Goal: Communication & Community: Answer question/provide support

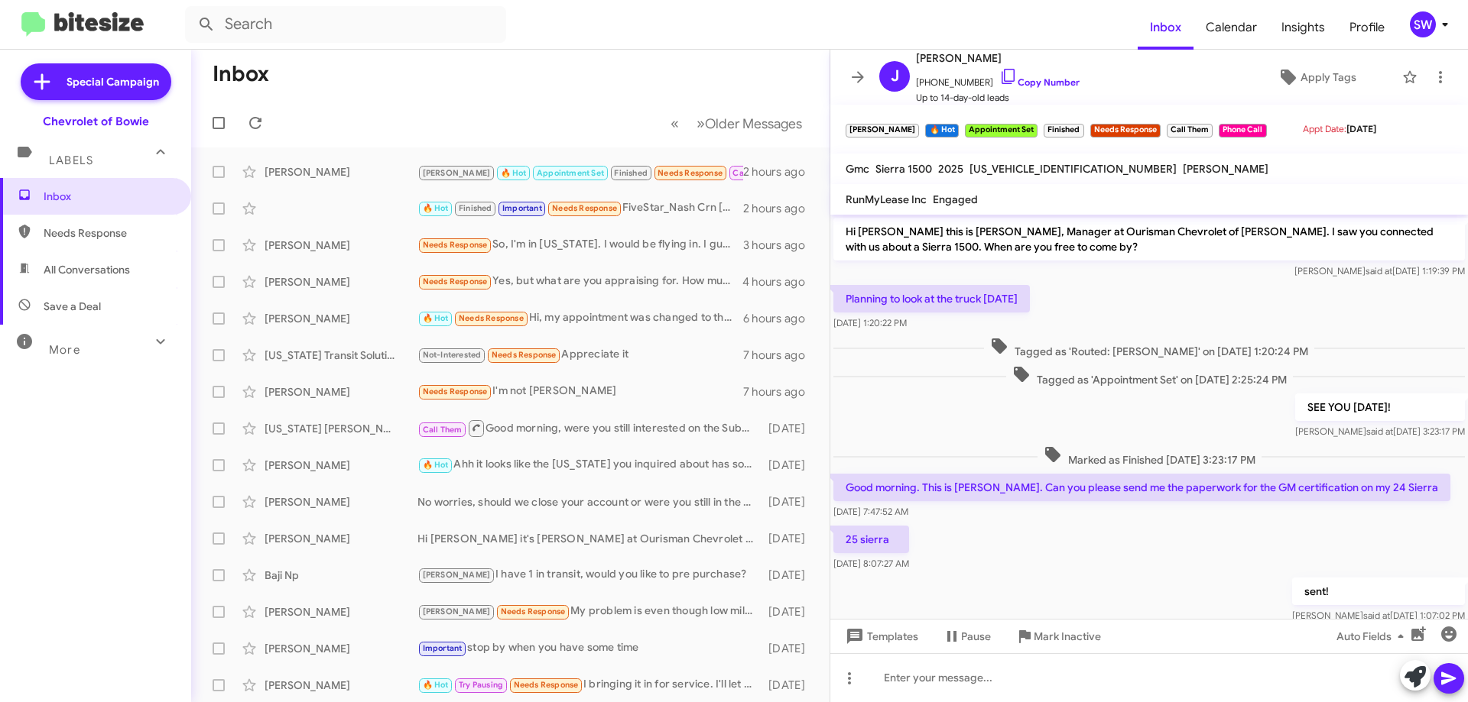
scroll to position [162, 0]
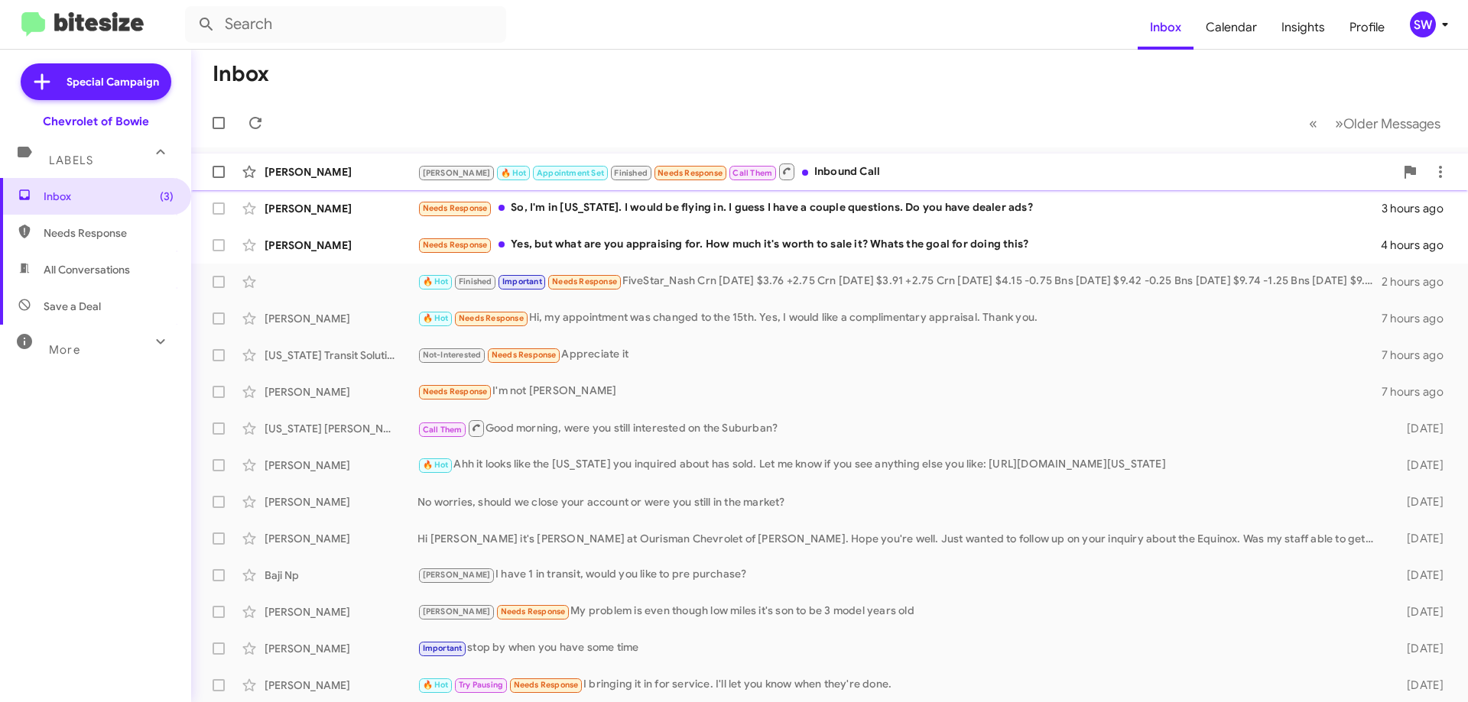
click at [816, 176] on div "[PERSON_NAME] 🔥 Hot Appointment Set Finished Needs Response Call Them Inbound C…" at bounding box center [905, 171] width 977 height 19
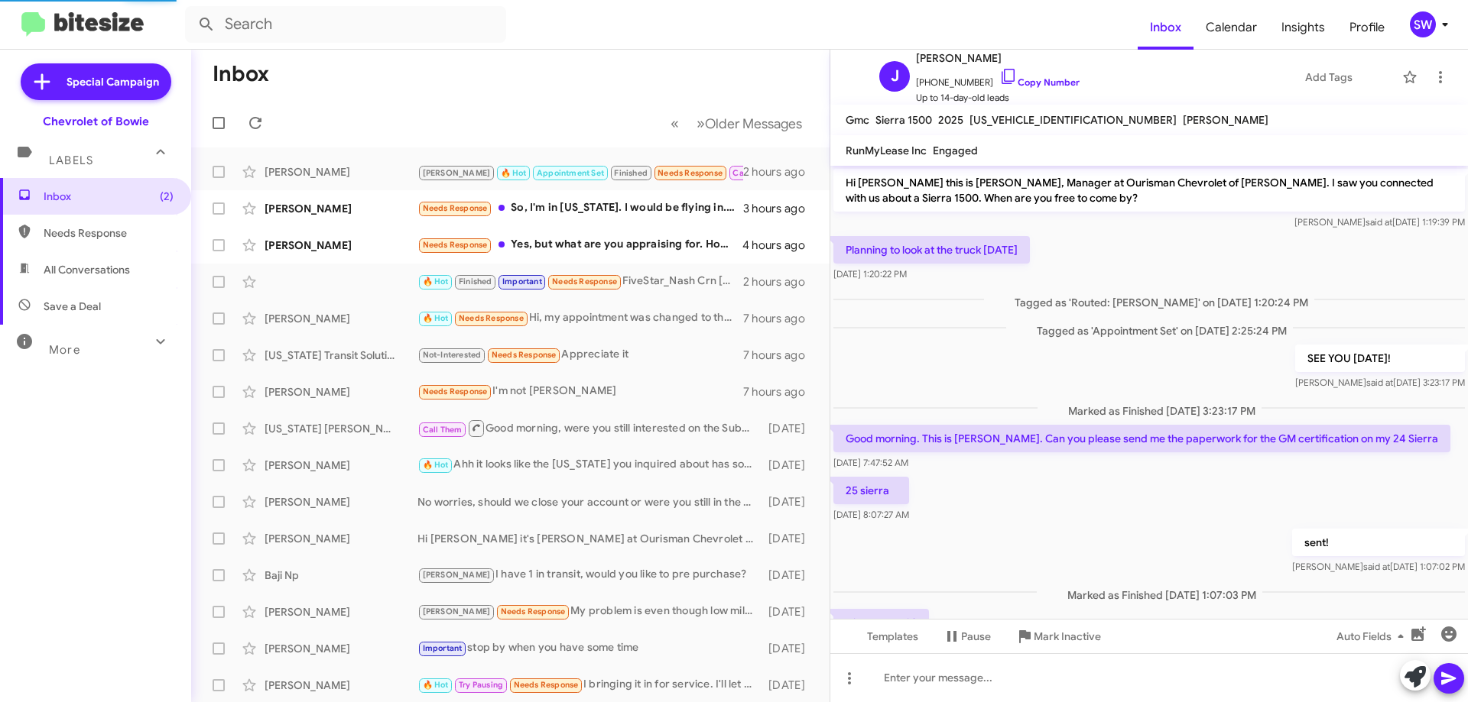
scroll to position [113, 0]
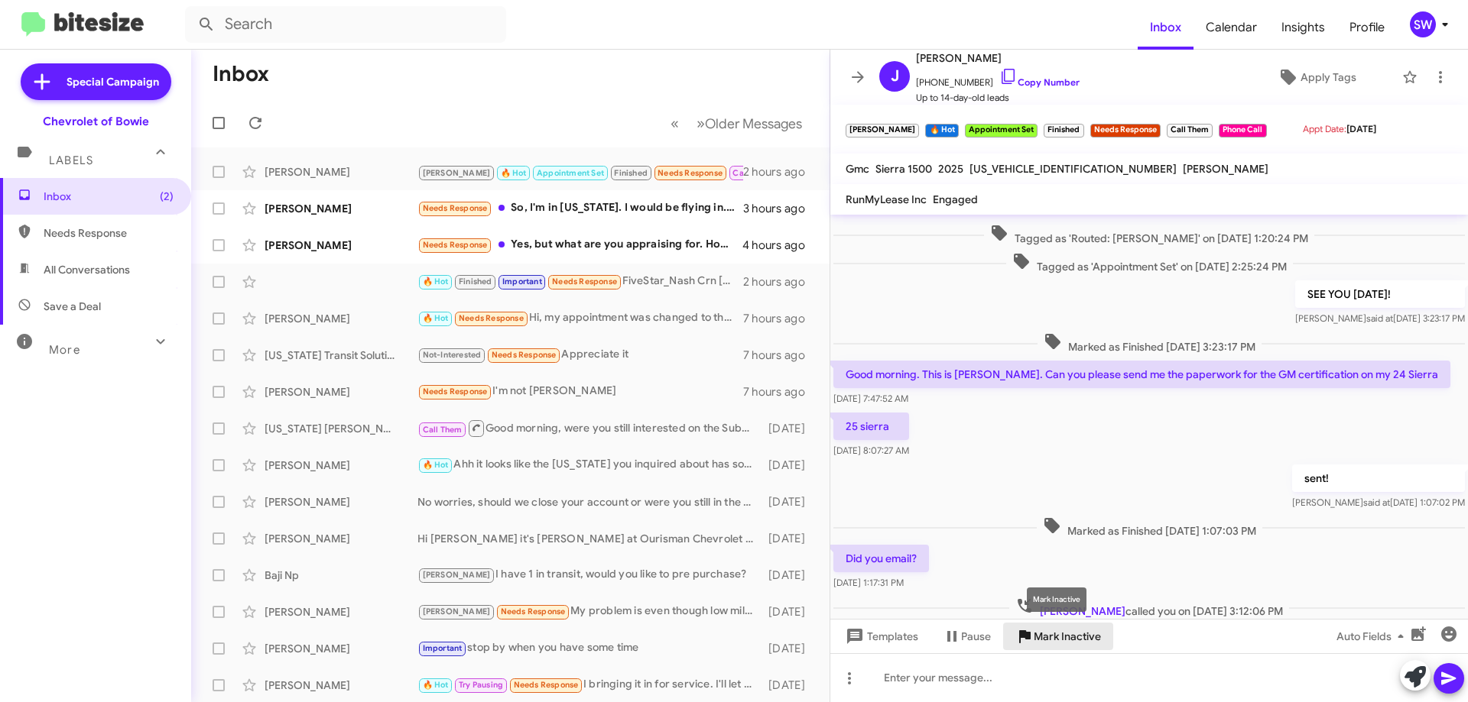
click at [1056, 632] on span "Mark Inactive" at bounding box center [1066, 637] width 67 height 28
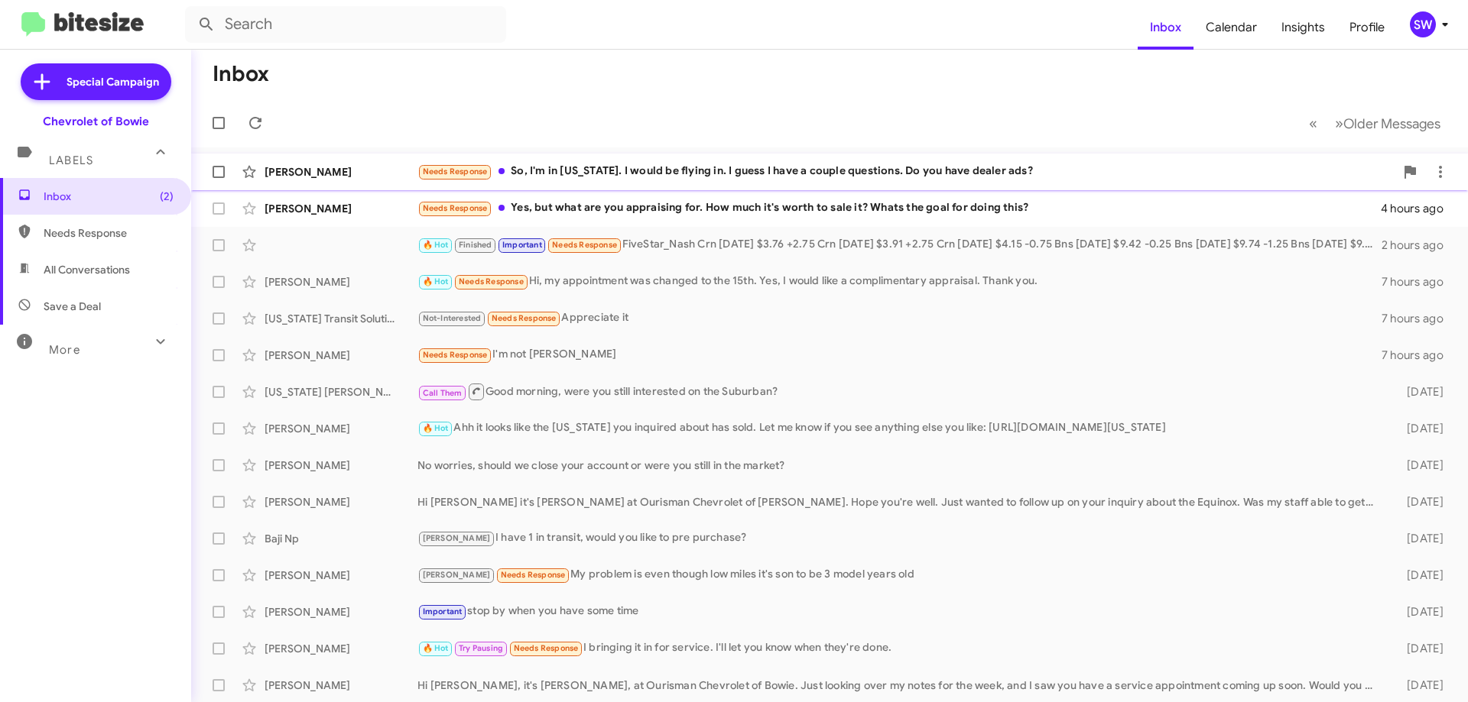
drag, startPoint x: 723, startPoint y: 169, endPoint x: 774, endPoint y: 164, distance: 51.4
click at [723, 170] on div "Needs Response So, I'm in Texas. I would be flying in. I guess I have a couple …" at bounding box center [905, 172] width 977 height 18
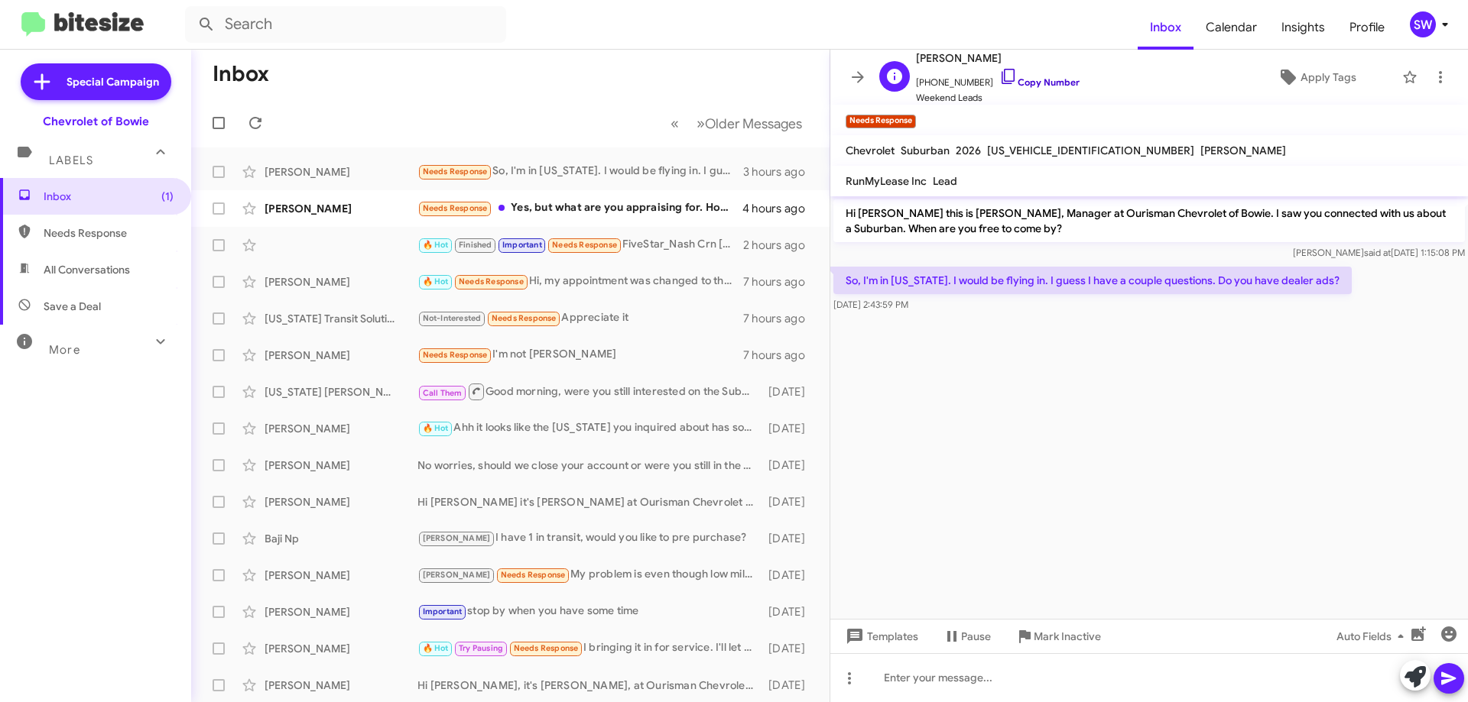
drag, startPoint x: 993, startPoint y: 73, endPoint x: 1089, endPoint y: 74, distance: 96.3
click at [999, 74] on icon at bounding box center [1008, 76] width 18 height 18
click at [1033, 116] on mat-toolbar "Needs Response ×" at bounding box center [1148, 120] width 637 height 31
click at [999, 78] on icon at bounding box center [1008, 76] width 18 height 18
drag, startPoint x: 994, startPoint y: 55, endPoint x: 915, endPoint y: 59, distance: 78.8
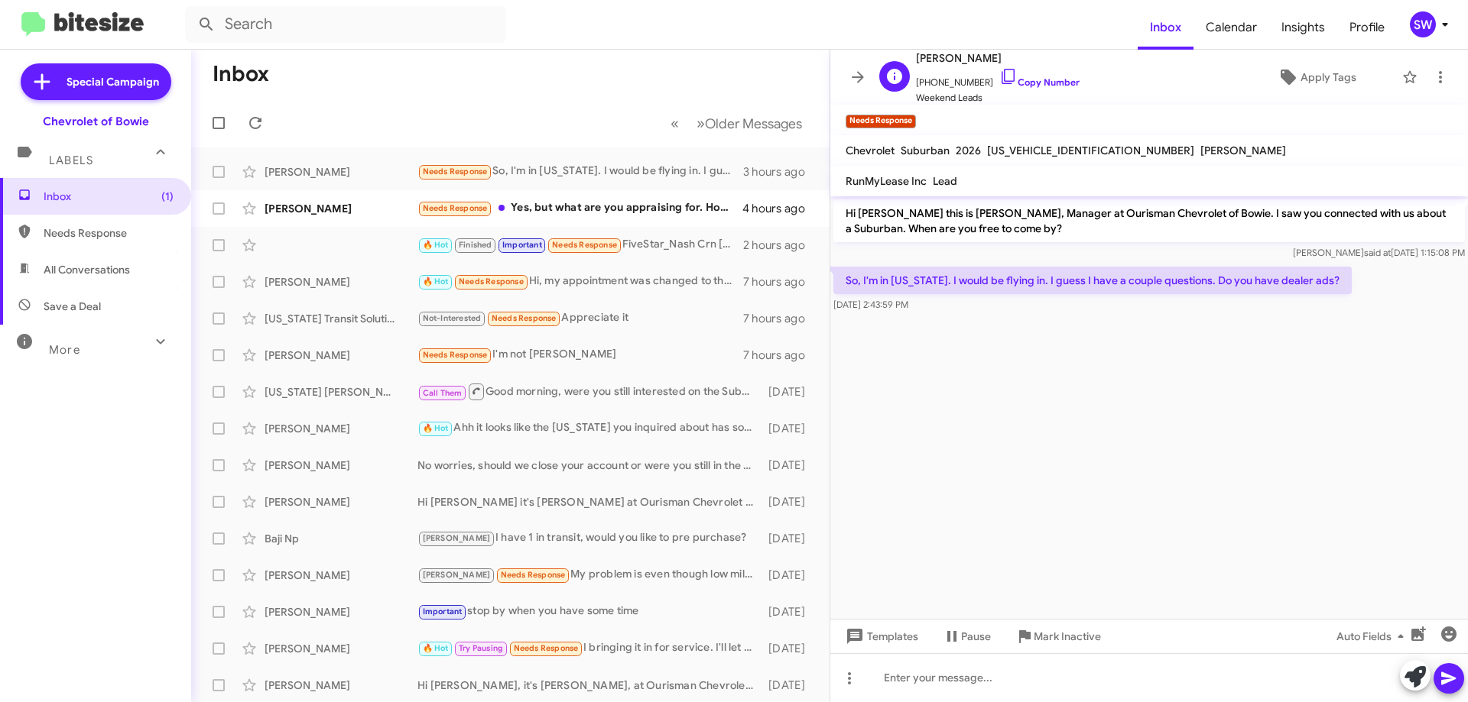
click at [915, 59] on div "S Stacey Harbin +15123007680 Copy Number Weekend Leads" at bounding box center [976, 77] width 206 height 57
copy span "[PERSON_NAME]"
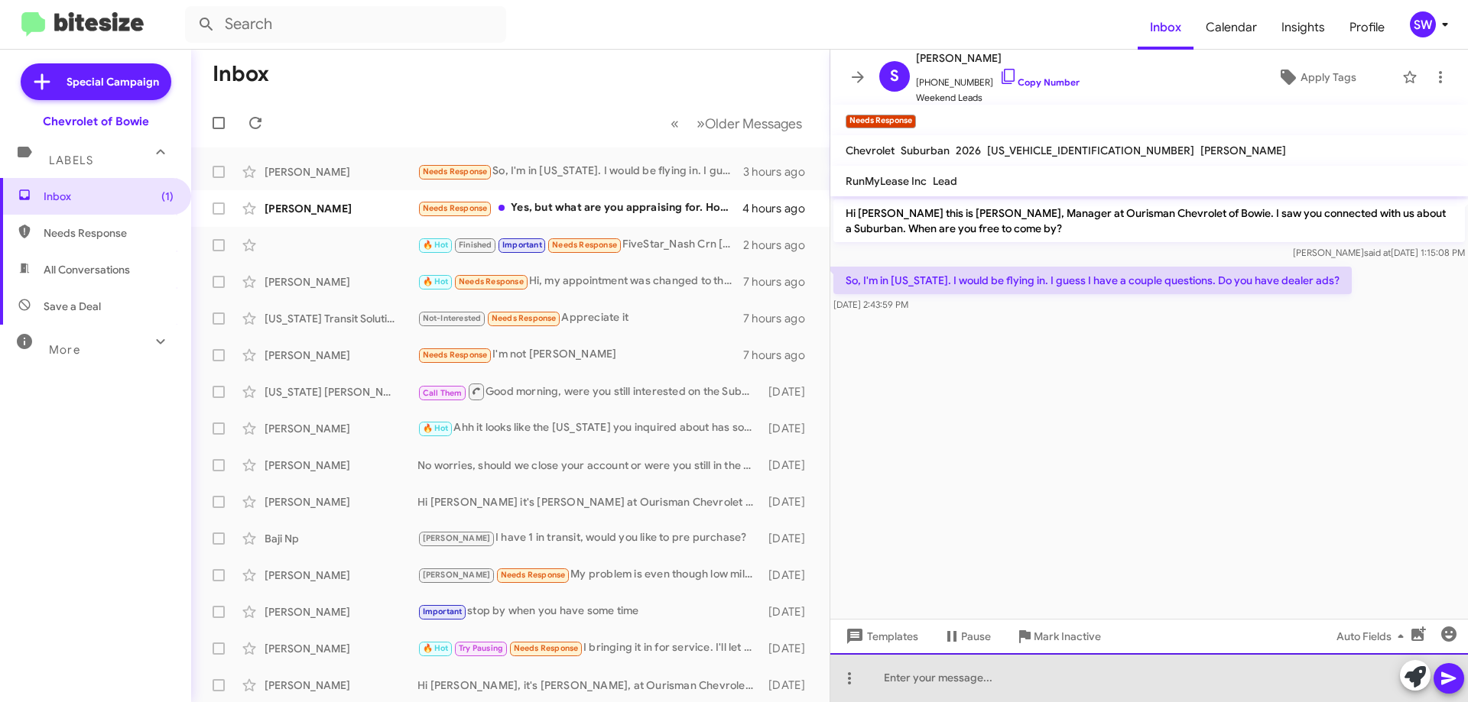
click at [980, 682] on div at bounding box center [1148, 678] width 637 height 49
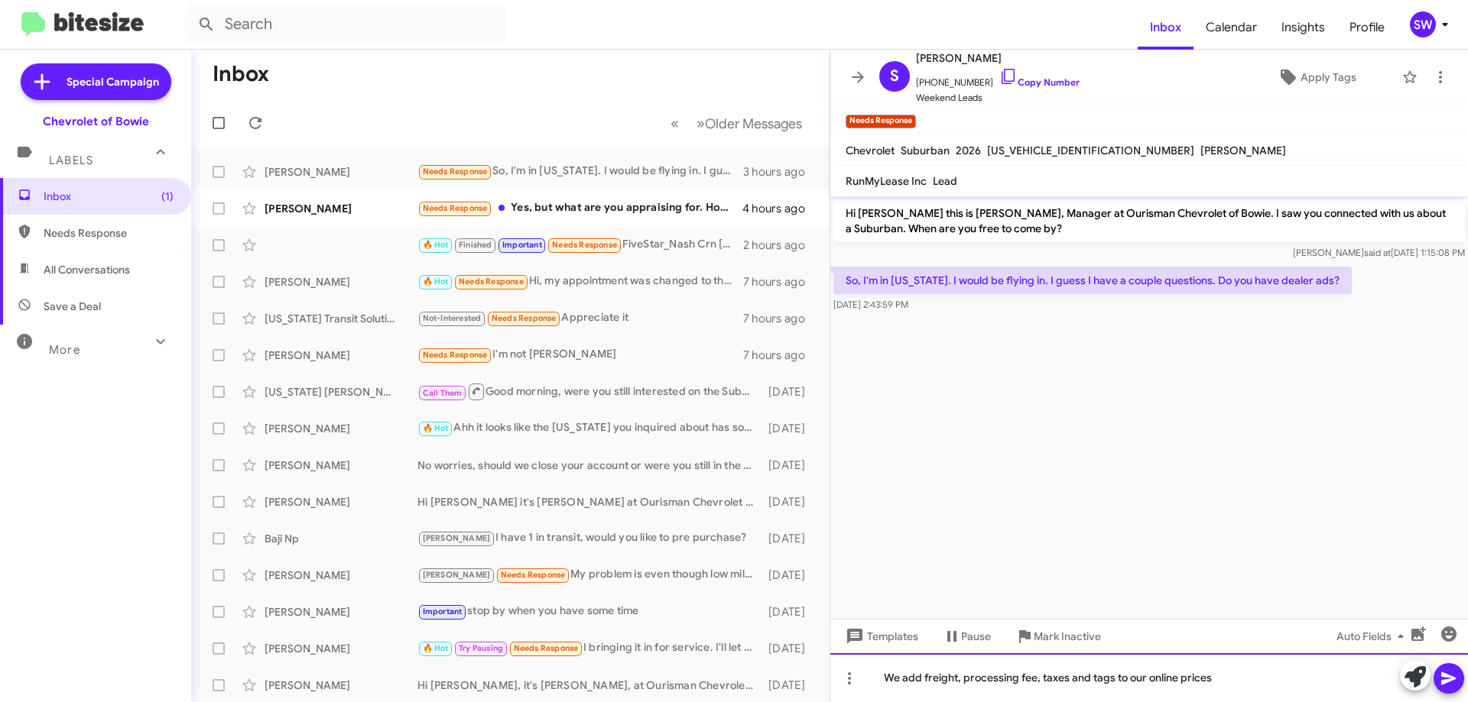
click at [884, 673] on div "We add freight, processing fee, taxes and tags to our online prices" at bounding box center [1148, 678] width 637 height 49
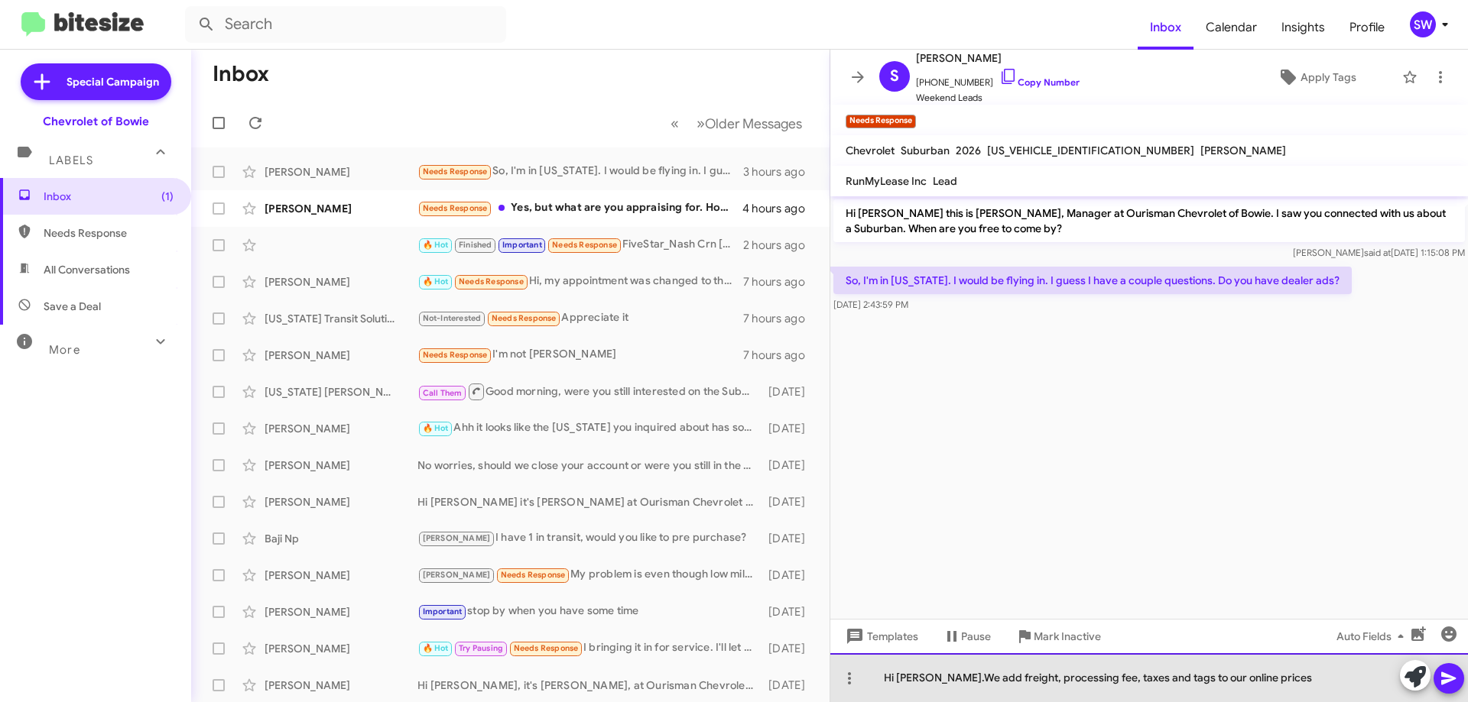
drag, startPoint x: 887, startPoint y: 695, endPoint x: 935, endPoint y: 680, distance: 50.5
click at [935, 680] on div "Hi Stacey.We add freight, processing fee, taxes and tags to our online prices" at bounding box center [1148, 678] width 637 height 49
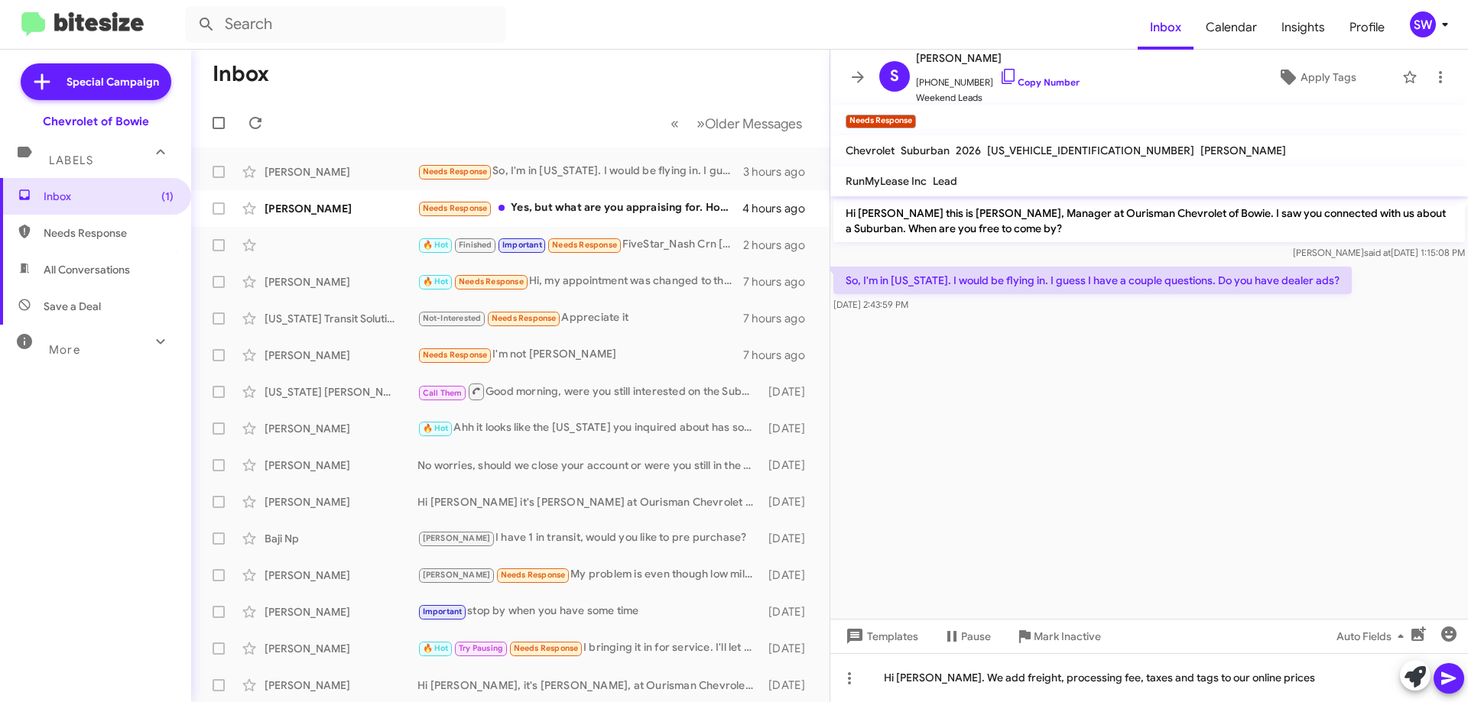
click at [1446, 680] on icon at bounding box center [1448, 679] width 15 height 13
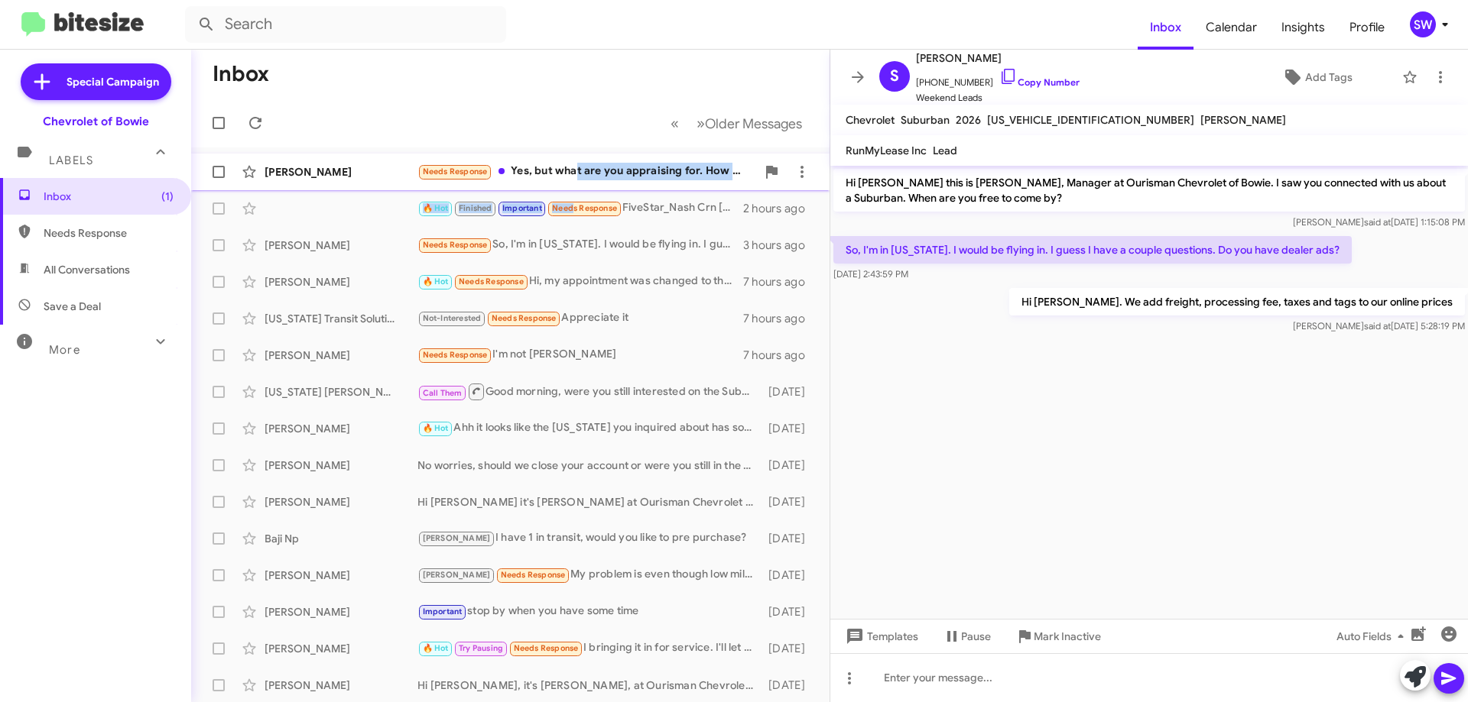
drag, startPoint x: 569, startPoint y: 213, endPoint x: 575, endPoint y: 176, distance: 37.9
click at [575, 176] on mat-action-list "Serieta Matthews Needs Response Yes, but what are you appraising for. How much …" at bounding box center [510, 518] width 638 height 740
click at [574, 175] on div "Needs Response Yes, but what are you appraising for. How much it's worth to sal…" at bounding box center [586, 172] width 339 height 18
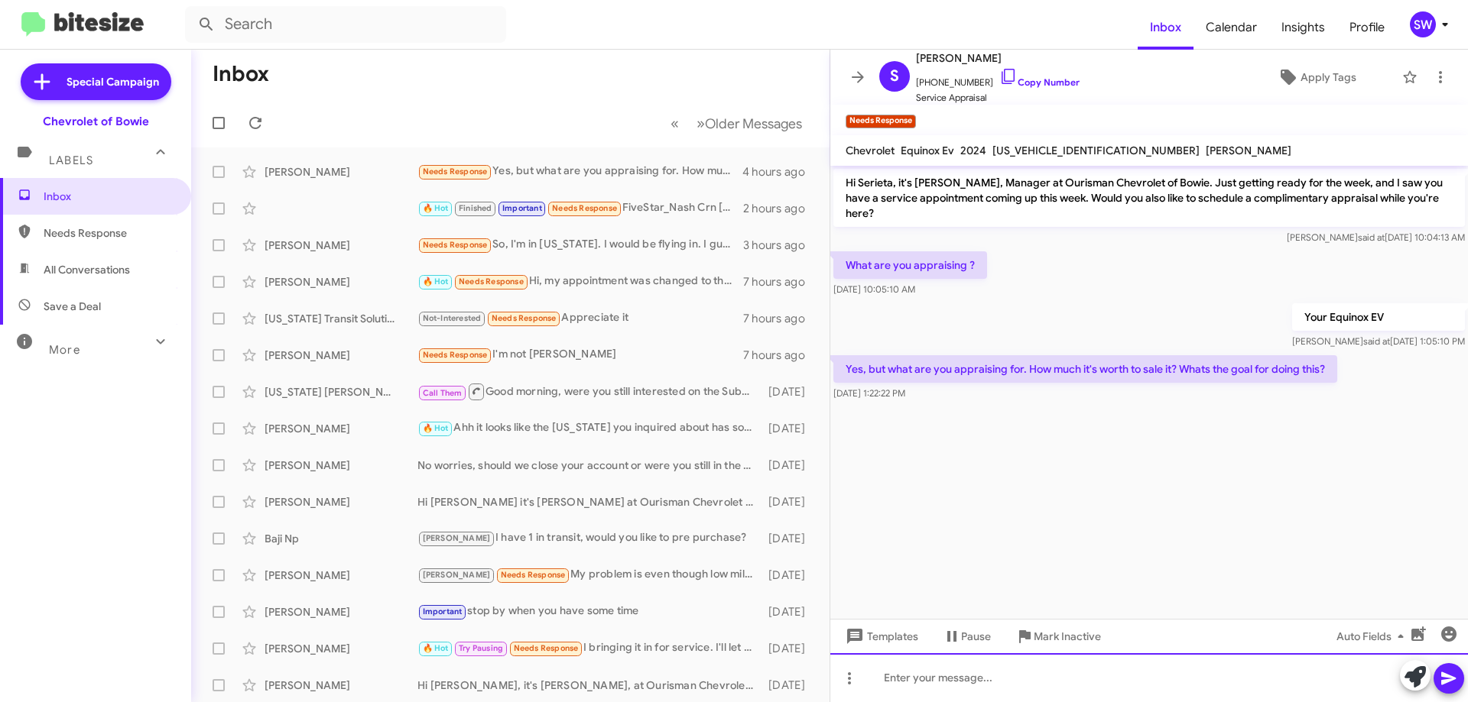
click at [1019, 683] on div at bounding box center [1148, 678] width 637 height 49
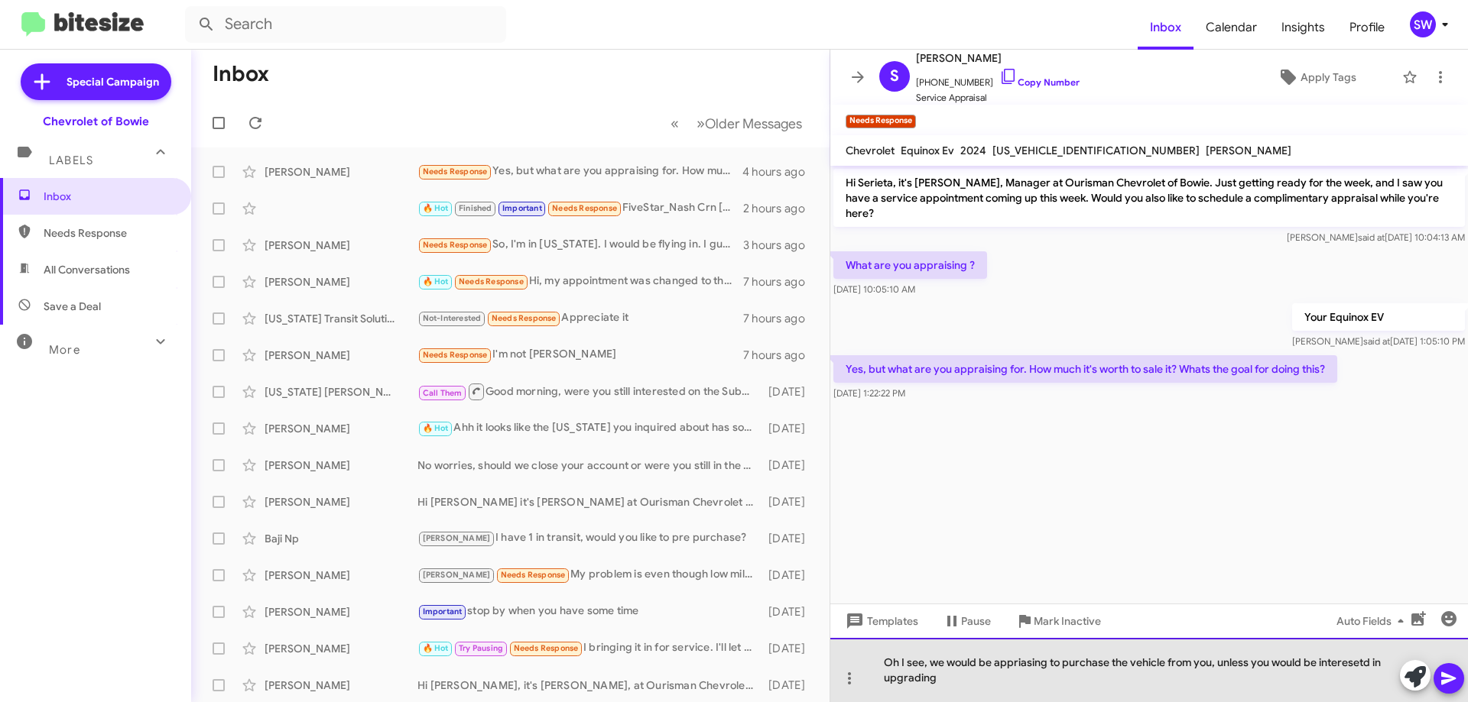
drag, startPoint x: 1037, startPoint y: 683, endPoint x: 1035, endPoint y: 667, distance: 17.0
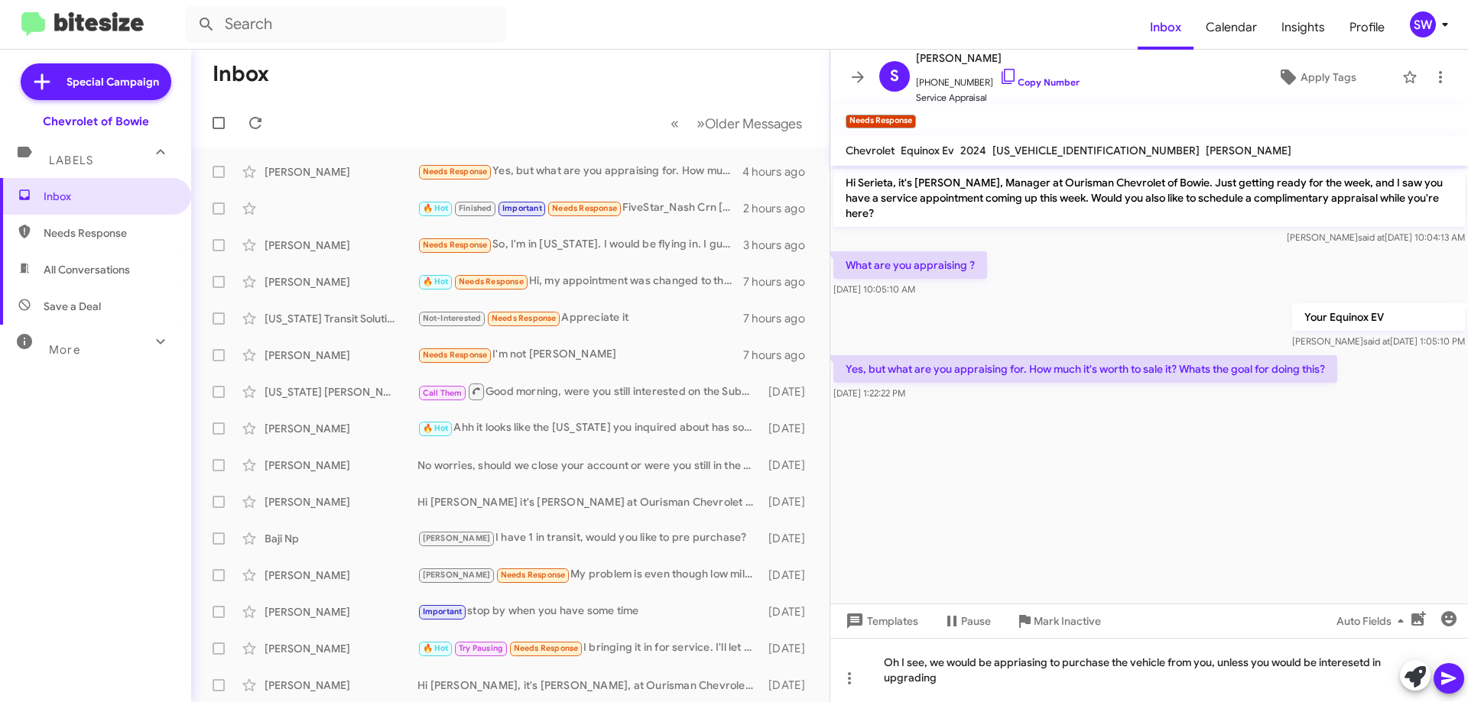
drag, startPoint x: 1035, startPoint y: 667, endPoint x: 1111, endPoint y: 341, distance: 334.5
click at [1111, 336] on div "Your Equinox EV Stephanie said at Oct 6, 2025, 1:05:10 PM" at bounding box center [1148, 326] width 637 height 52
click at [960, 683] on div "Oh I see, we would be appraising to purchase the vehicle from you, unless you w…" at bounding box center [1148, 670] width 637 height 64
drag, startPoint x: 929, startPoint y: 663, endPoint x: 947, endPoint y: 673, distance: 20.9
click at [930, 665] on div "Oh I see, we would be appraising to purchase the vehicle from you, unless you w…" at bounding box center [1148, 670] width 637 height 64
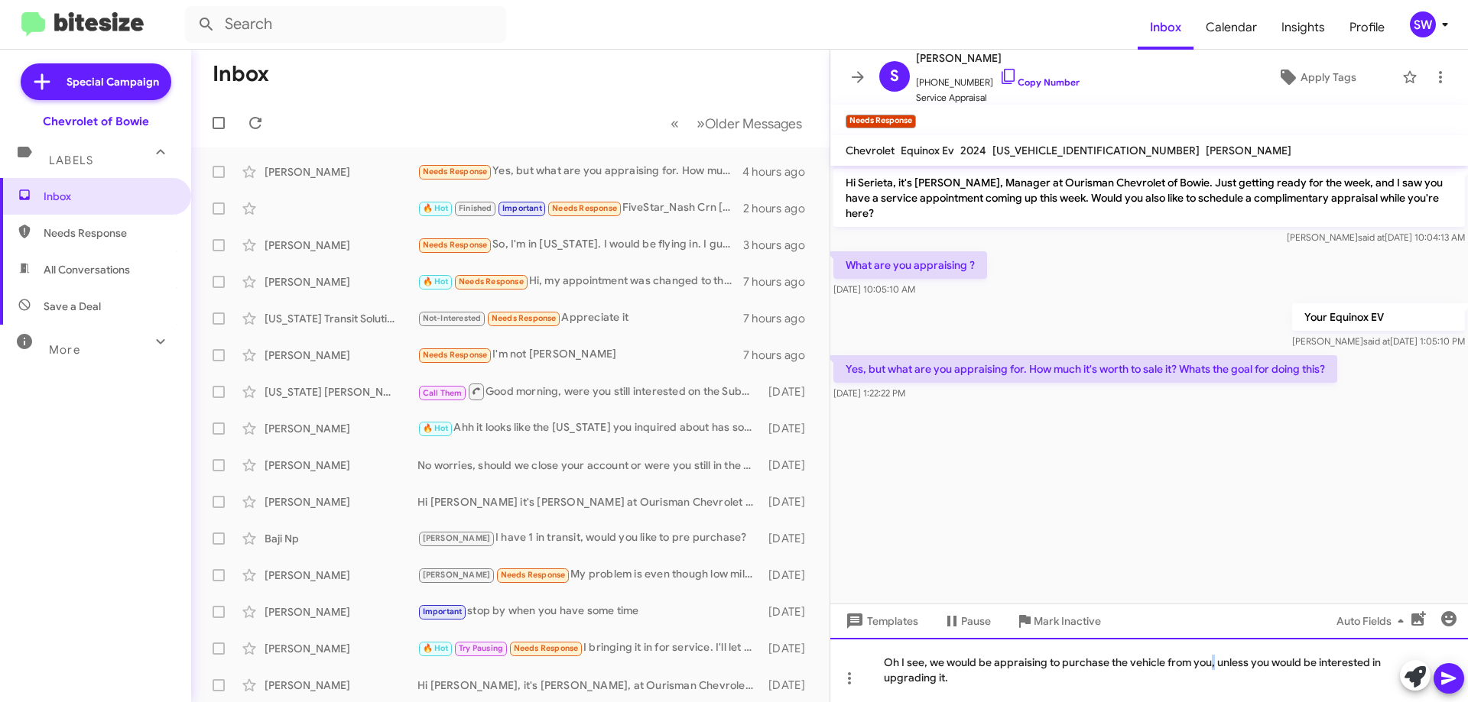
drag, startPoint x: 1212, startPoint y: 657, endPoint x: 1221, endPoint y: 665, distance: 11.9
click at [1214, 659] on div "Oh I see, we would be appraising to purchase the vehicle from you, unless you w…" at bounding box center [1148, 670] width 637 height 64
click at [1218, 666] on div "Oh I see, we would be appraising to purchase the vehicle from you, unless you w…" at bounding box center [1148, 670] width 637 height 64
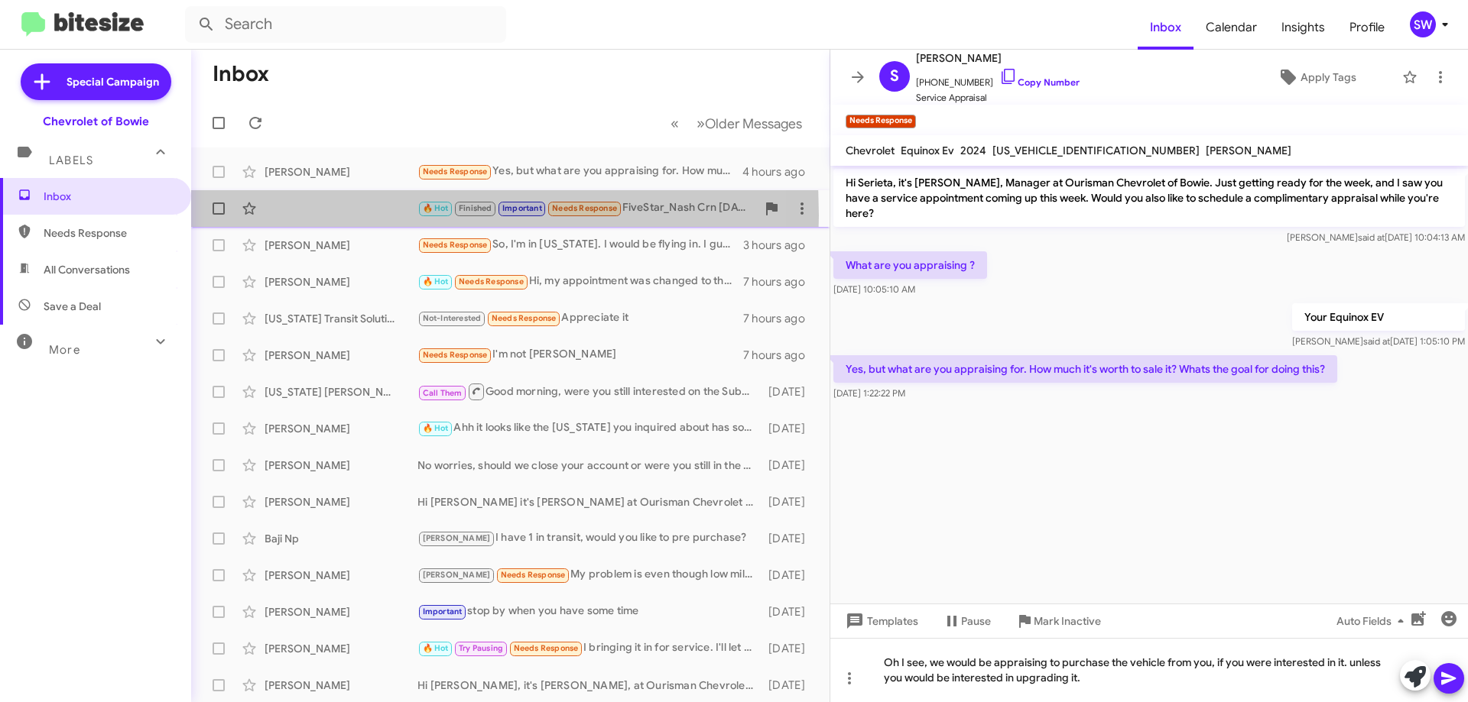
drag, startPoint x: 316, startPoint y: 216, endPoint x: 389, endPoint y: 199, distance: 74.5
click at [318, 214] on div "🔥 Hot Finished Important Needs Response FiveStar_Nash Crn Oct 2025 $3.76 +2.75 …" at bounding box center [510, 208] width 614 height 31
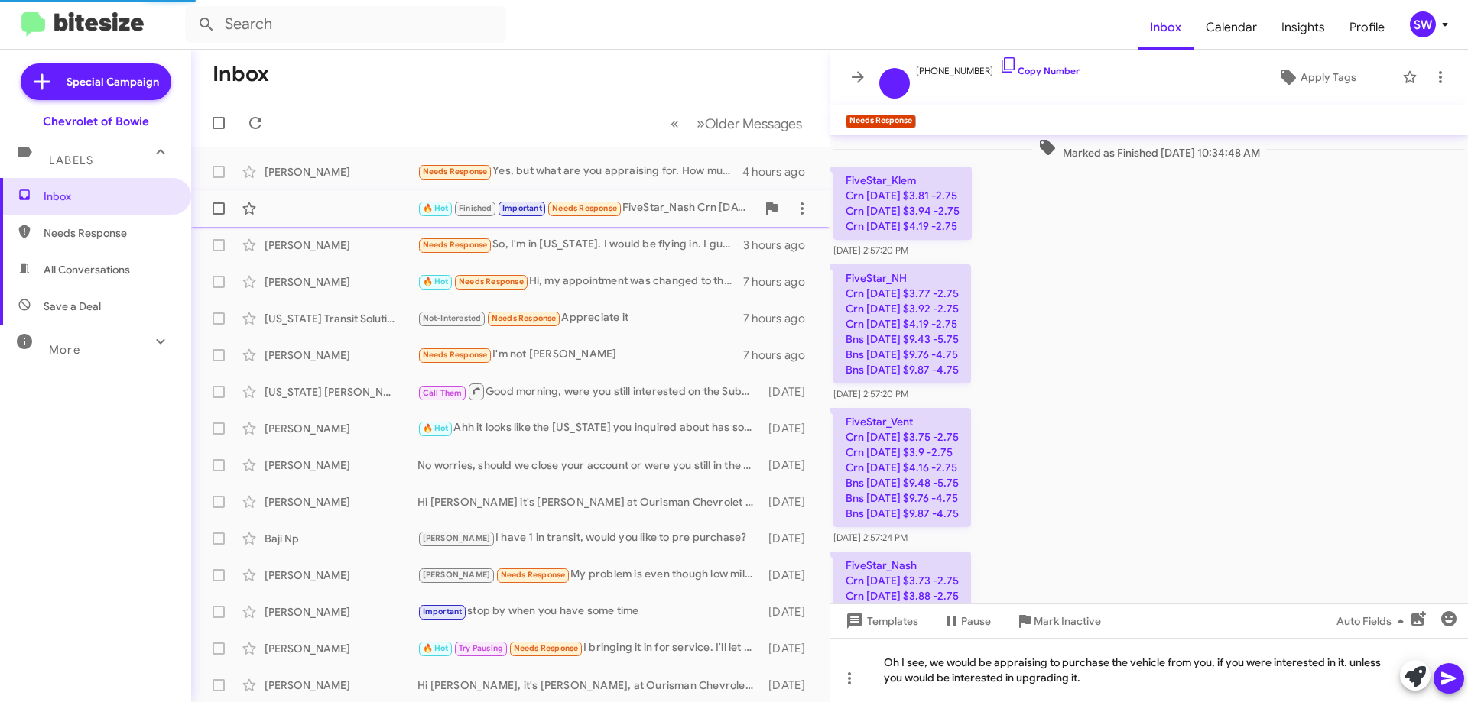
scroll to position [2113, 0]
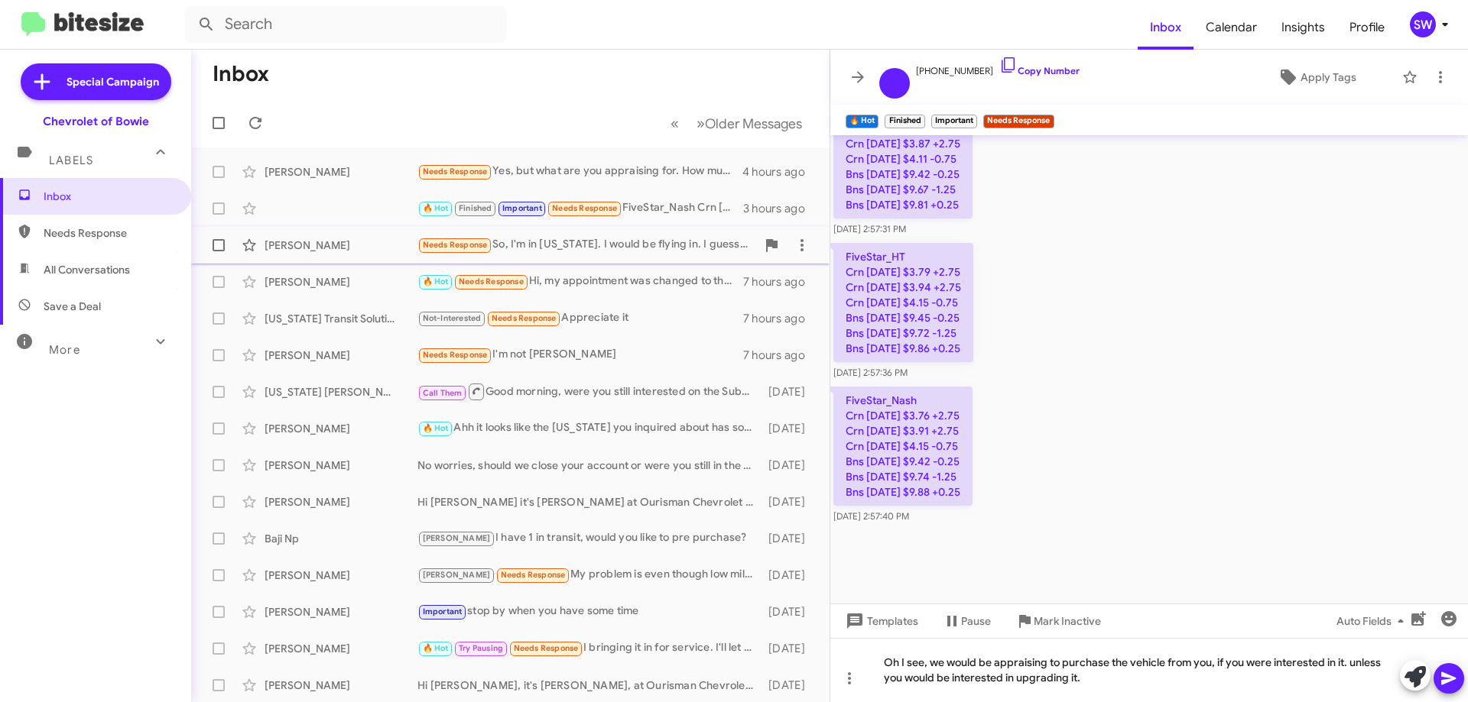
click at [615, 241] on div "Needs Response So, I'm in Texas. I would be flying in. I guess I have a couple …" at bounding box center [586, 245] width 339 height 18
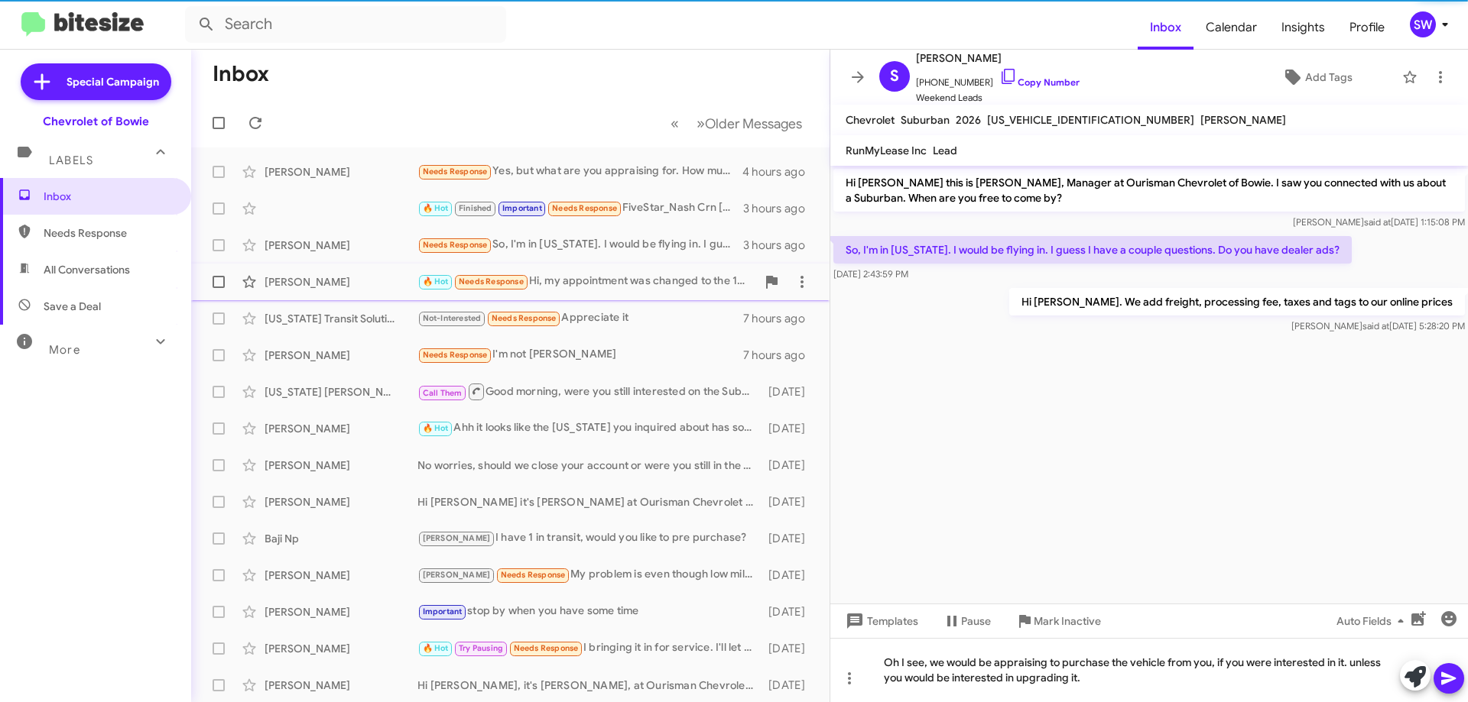
click at [575, 285] on div "🔥 Hot Needs Response Hi, my appointment was changed to the 15th. Yes, I would l…" at bounding box center [586, 282] width 339 height 18
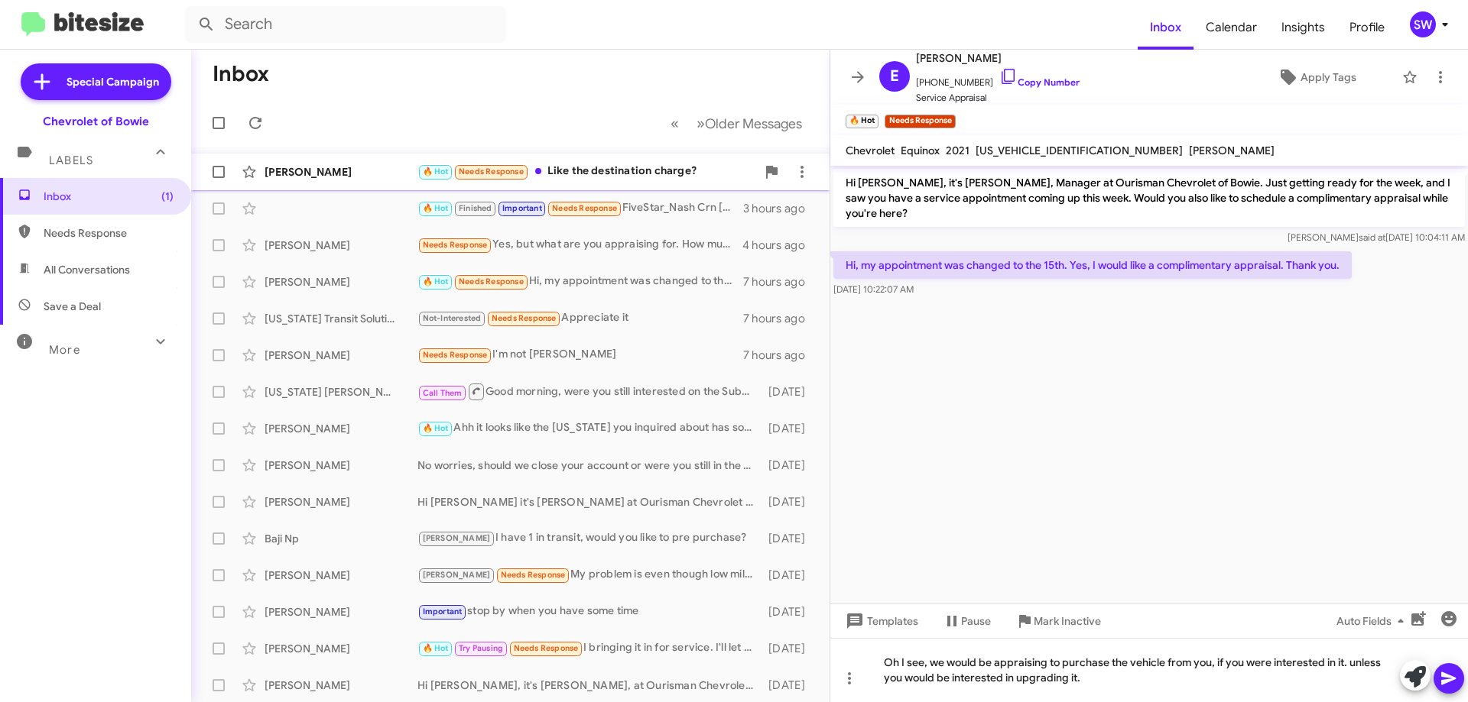
click at [572, 154] on span "Stacey Harbin 🔥 Hot Needs Response Like the destination charge? 3 minutes ago" at bounding box center [510, 172] width 638 height 37
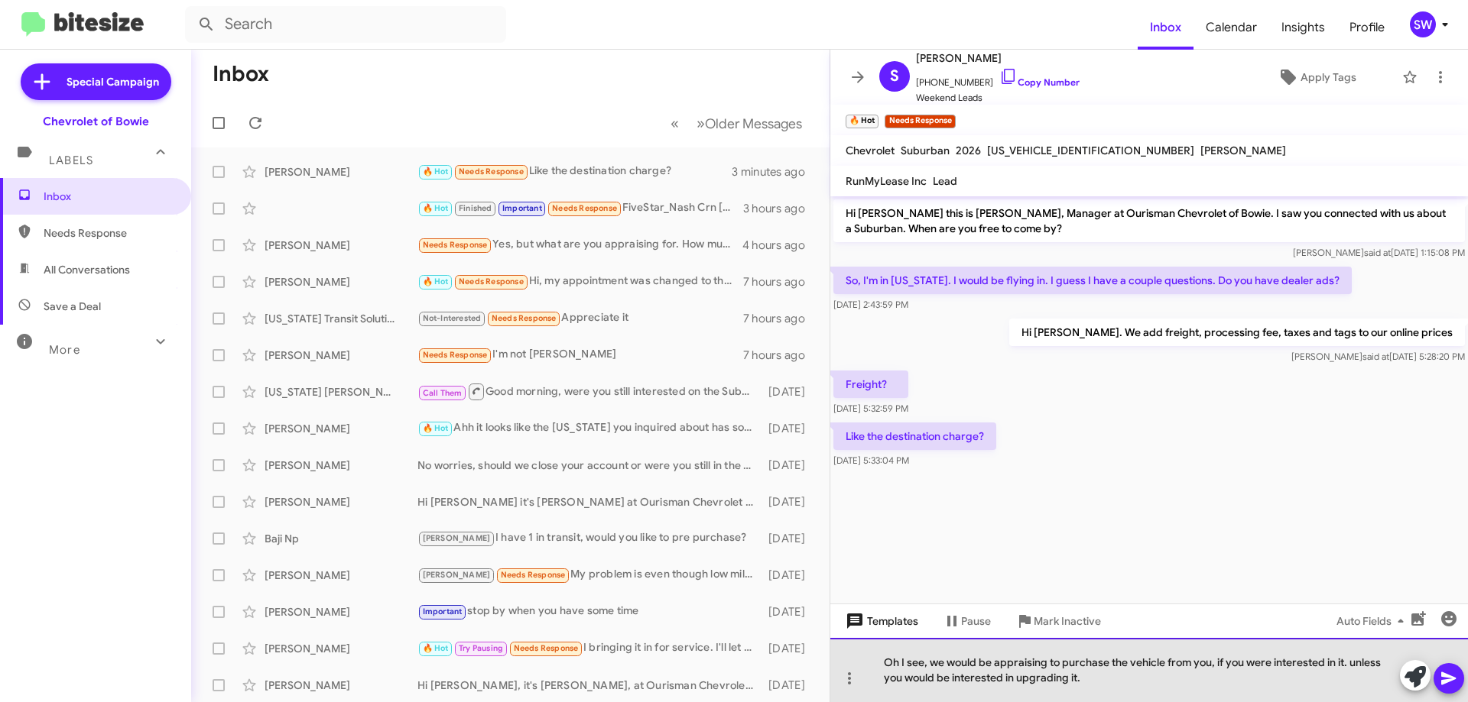
drag, startPoint x: 1096, startPoint y: 680, endPoint x: 874, endPoint y: 618, distance: 230.1
click at [876, 620] on div "Hi Stacey this is Stephanie Warrington, Manager at Ourisman Chevrolet of Bowie.…" at bounding box center [1148, 449] width 637 height 506
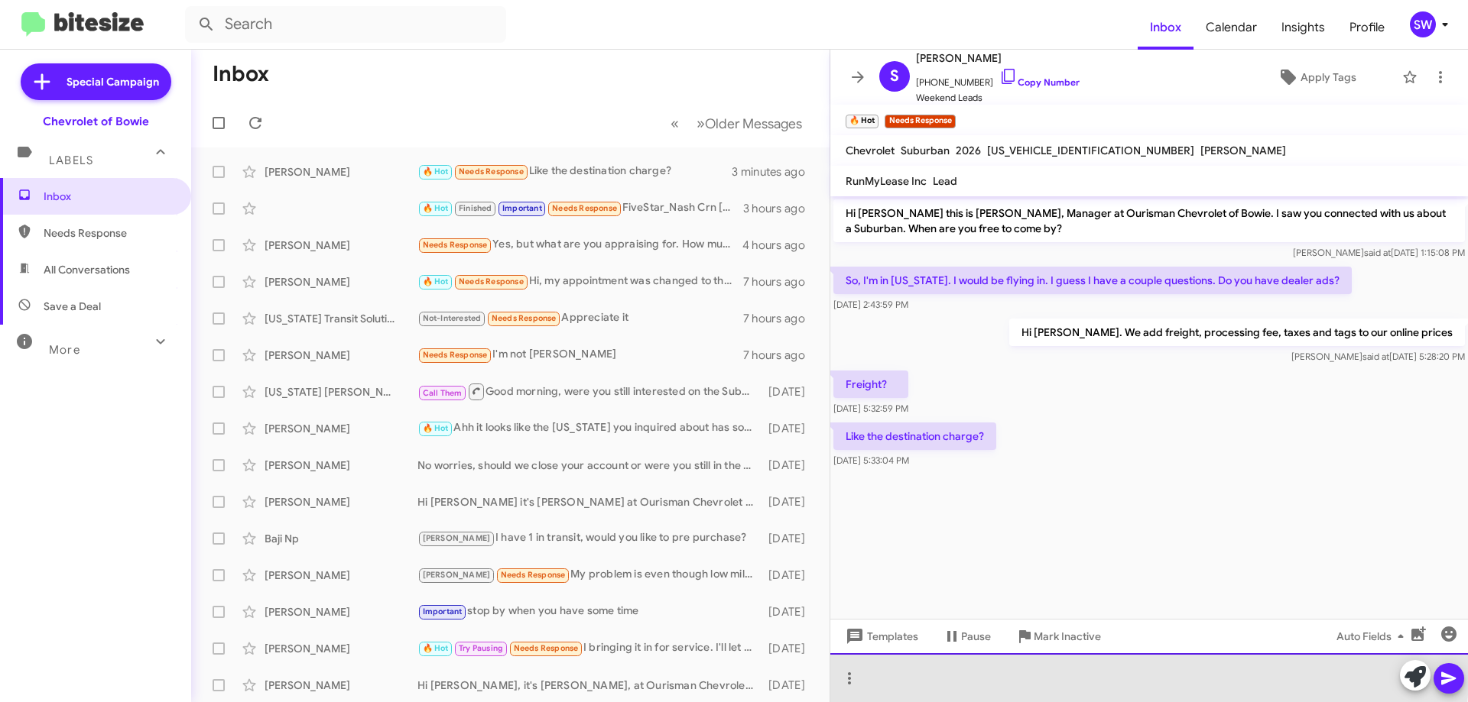
click at [961, 670] on div at bounding box center [1148, 678] width 637 height 49
click at [954, 677] on div at bounding box center [1148, 678] width 637 height 49
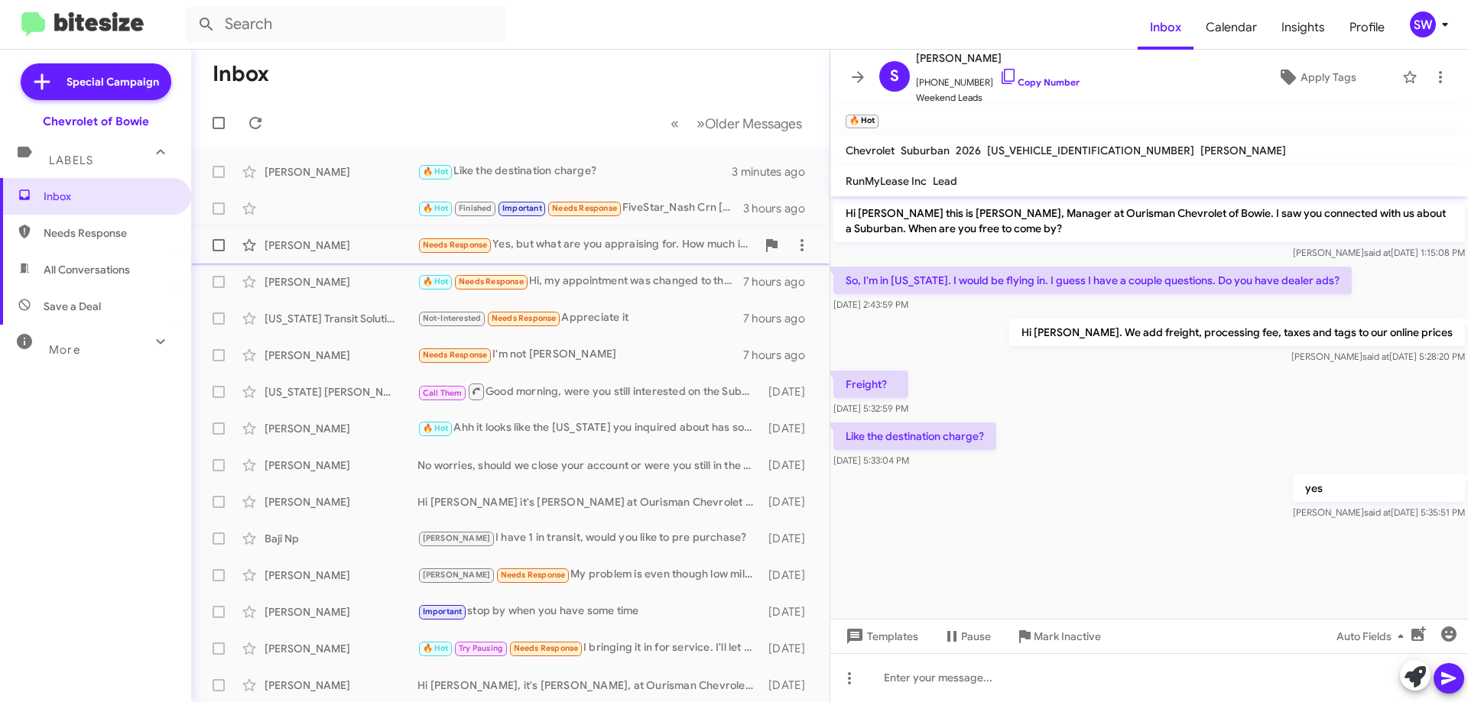
click at [622, 245] on div "Needs Response Yes, but what are you appraising for. How much it's worth to sal…" at bounding box center [586, 245] width 339 height 18
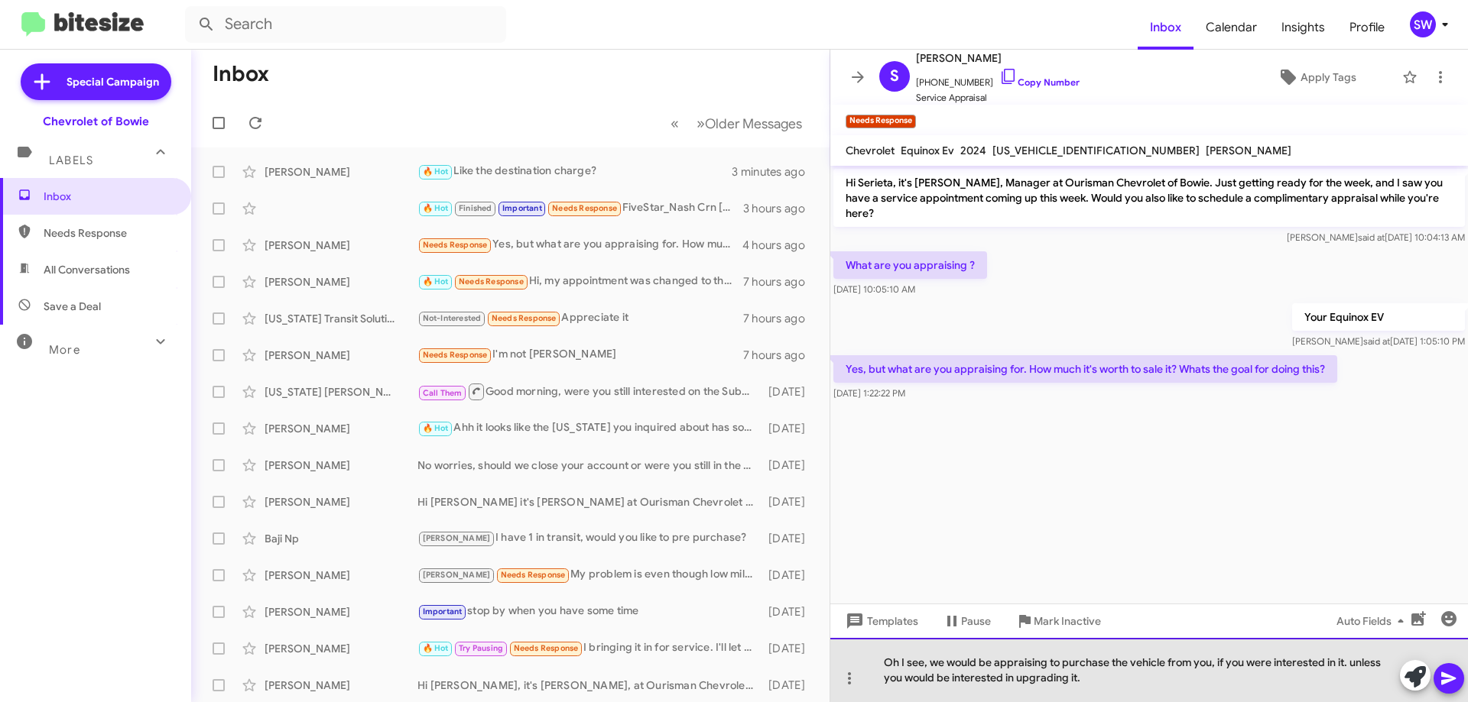
drag, startPoint x: 1340, startPoint y: 663, endPoint x: 1356, endPoint y: 685, distance: 26.8
click at [1341, 664] on div "Oh I see, we would be appraising to purchase the vehicle from you, if you were …" at bounding box center [1148, 670] width 637 height 64
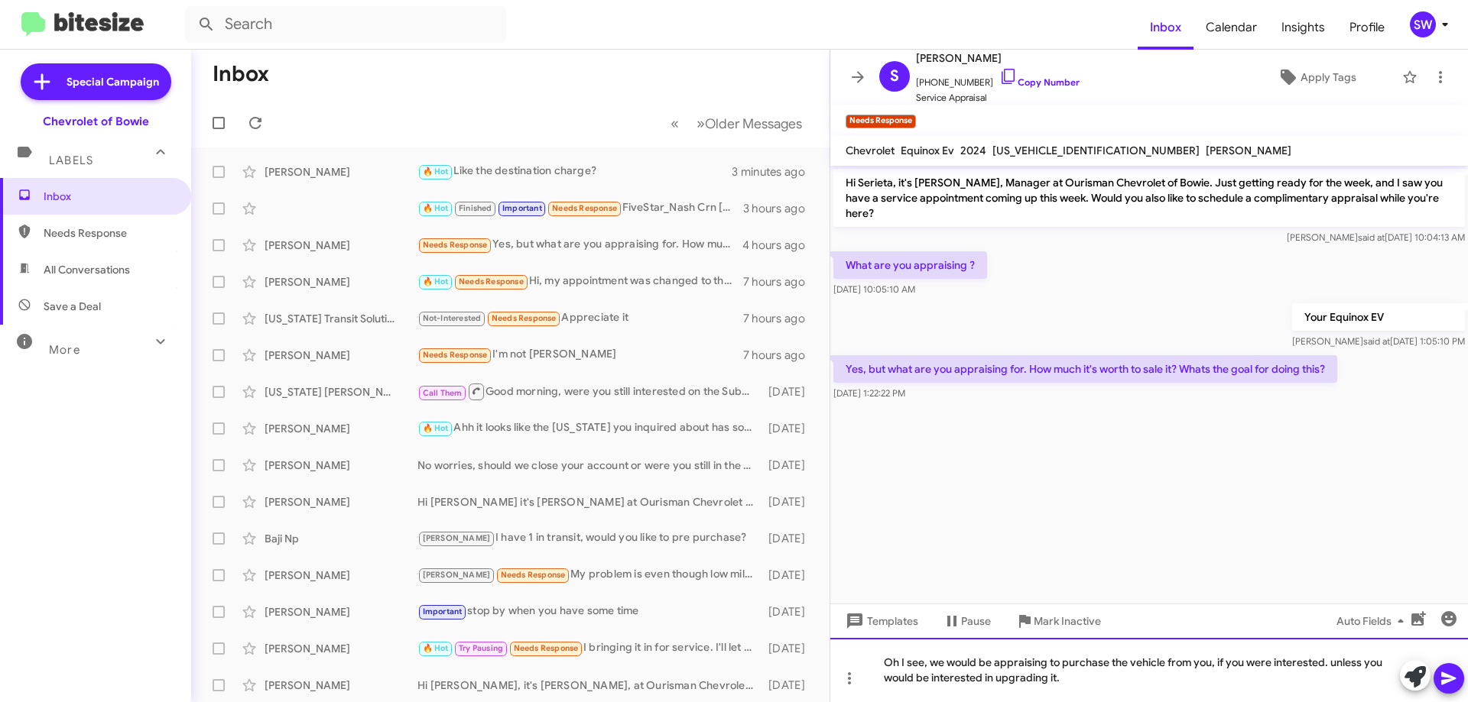
drag, startPoint x: 1334, startPoint y: 664, endPoint x: 1343, endPoint y: 683, distance: 20.5
click at [1335, 667] on div "Oh I see, we would be appraising to purchase the vehicle from you, if you were …" at bounding box center [1148, 670] width 637 height 64
drag, startPoint x: 1456, startPoint y: 679, endPoint x: 1443, endPoint y: 675, distance: 13.5
click at [1451, 679] on icon at bounding box center [1448, 679] width 18 height 18
